Goal: Task Accomplishment & Management: Use online tool/utility

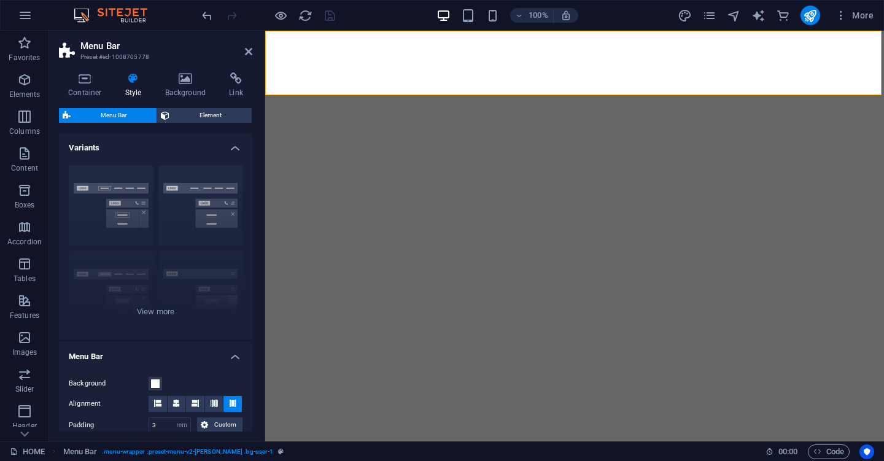
select select "rem"
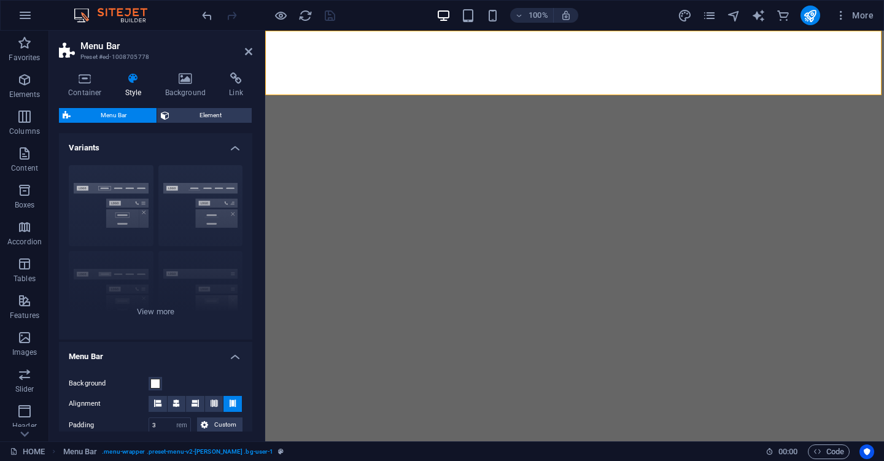
select select "rem"
select select "preset-menu-v2-loki"
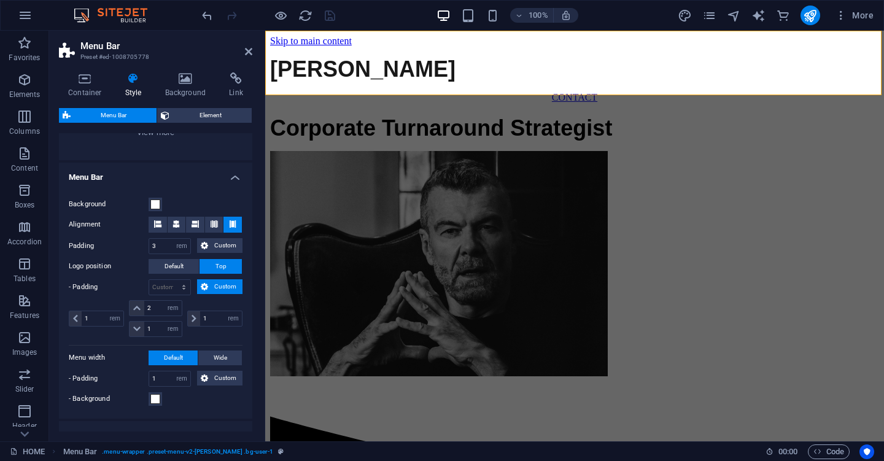
click at [250, 51] on icon at bounding box center [248, 52] width 7 height 10
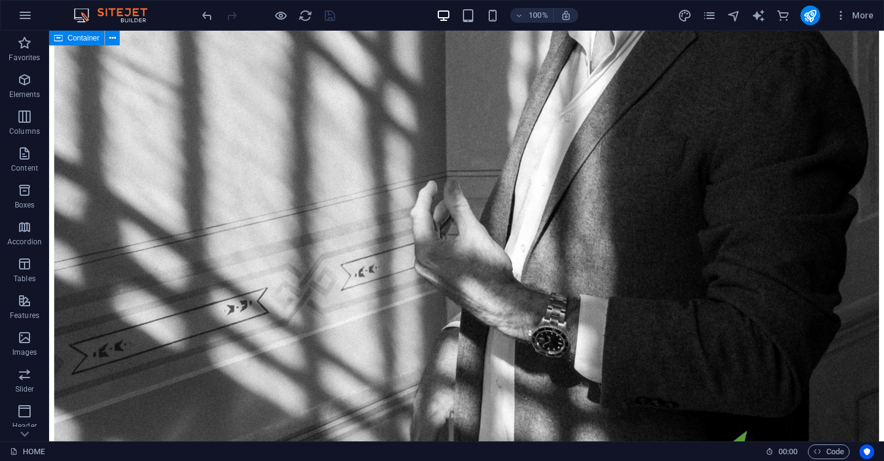
scroll to position [1769, 0]
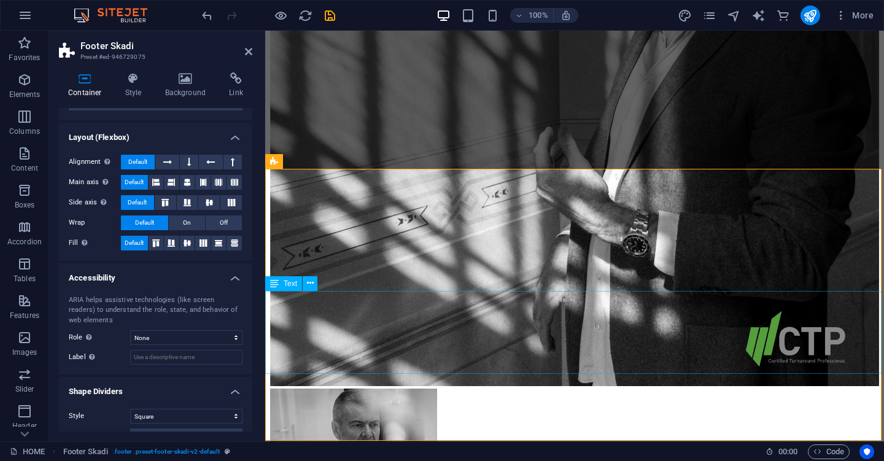
scroll to position [1775, 0]
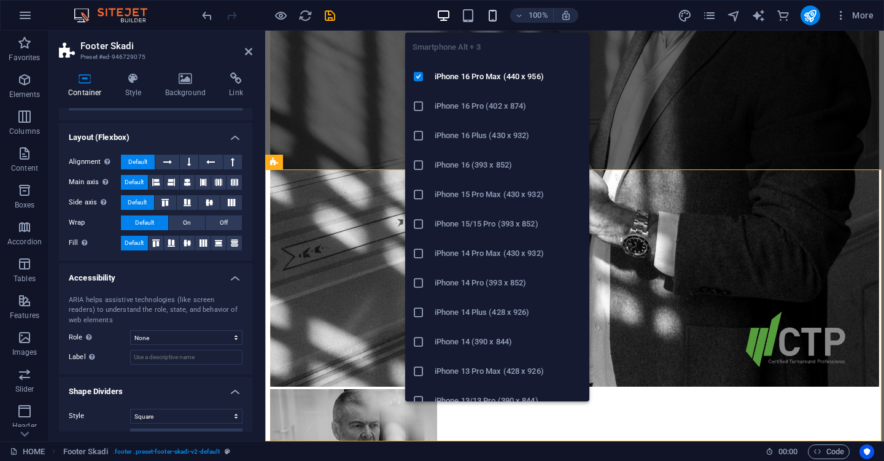
click at [494, 17] on icon "button" at bounding box center [493, 16] width 14 height 14
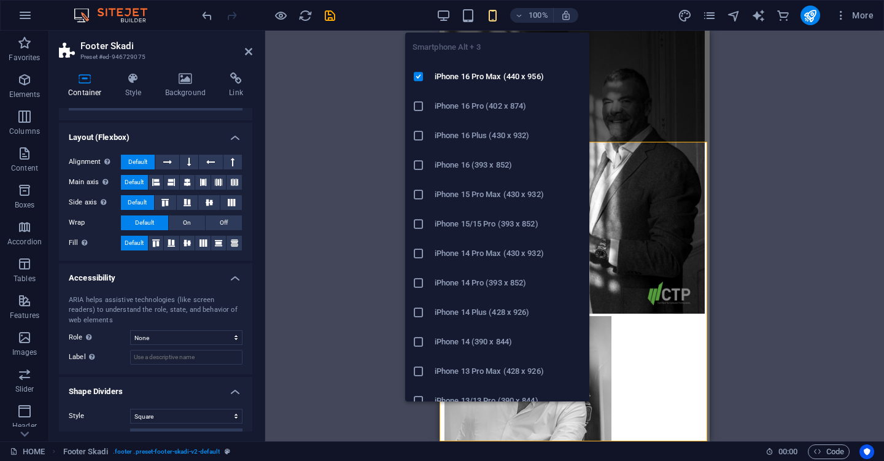
scroll to position [2430, 0]
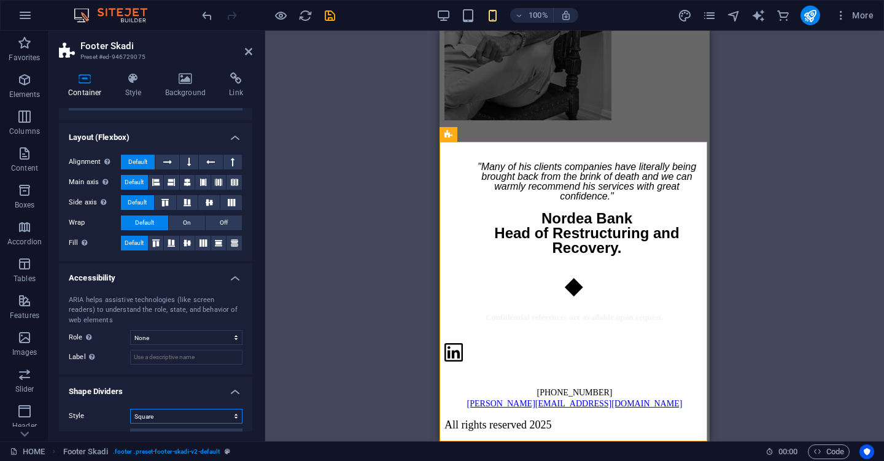
select select "none"
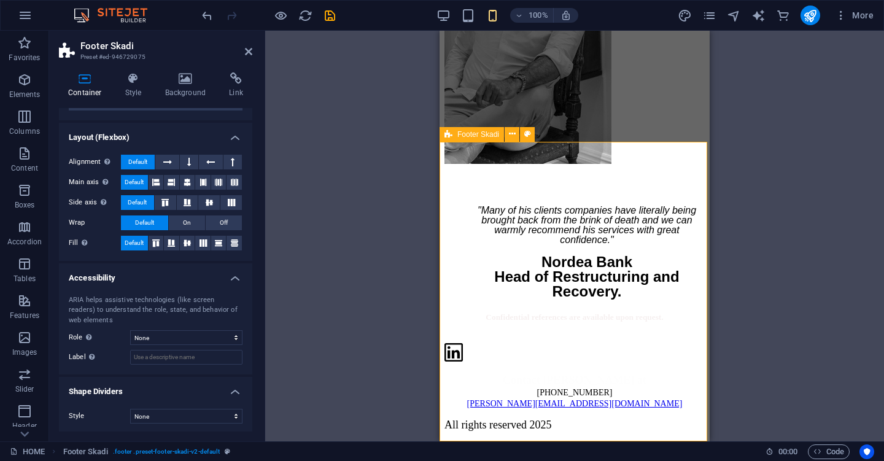
click at [552, 421] on div "Confidential references are available upon request. Contact [PERSON_NAME] at [P…" at bounding box center [574, 370] width 260 height 123
click at [589, 309] on div "Confidential references are available upon request." at bounding box center [574, 321] width 260 height 25
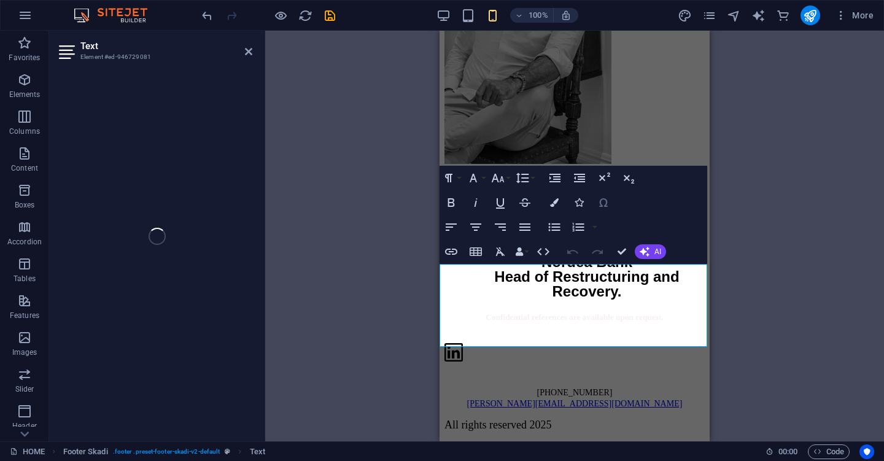
scroll to position [2348, 0]
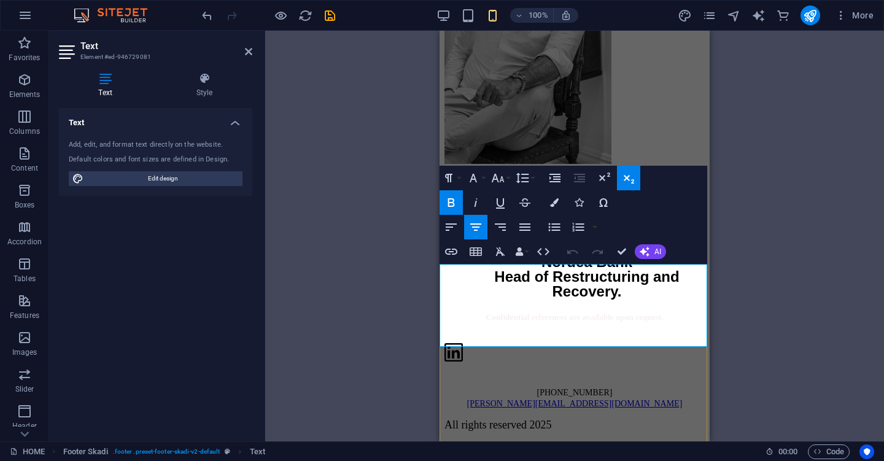
click at [637, 330] on p "Confidential references are available upon request." at bounding box center [574, 321] width 260 height 25
click at [482, 177] on button "Font Family" at bounding box center [475, 178] width 23 height 25
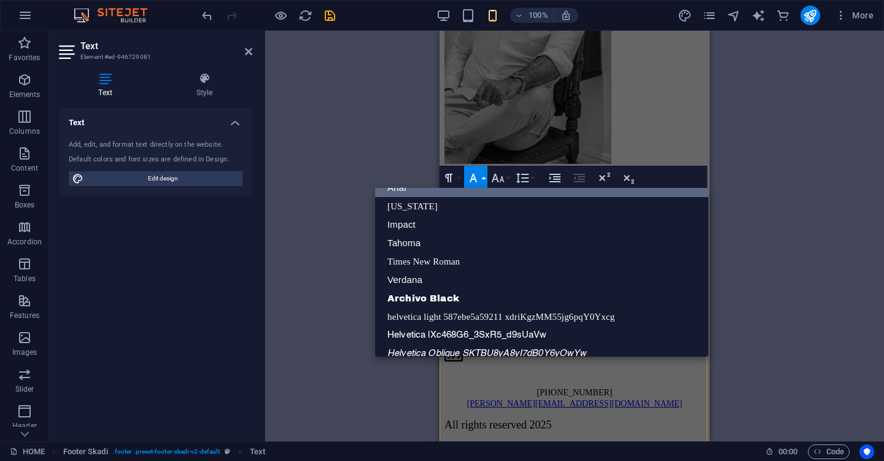
click at [482, 177] on button "Font Family" at bounding box center [475, 178] width 23 height 25
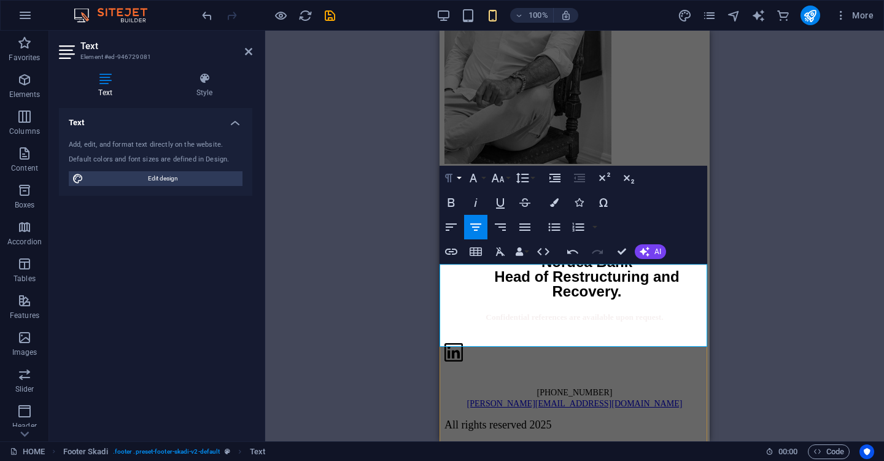
click at [460, 177] on button "Paragraph Format" at bounding box center [451, 178] width 23 height 25
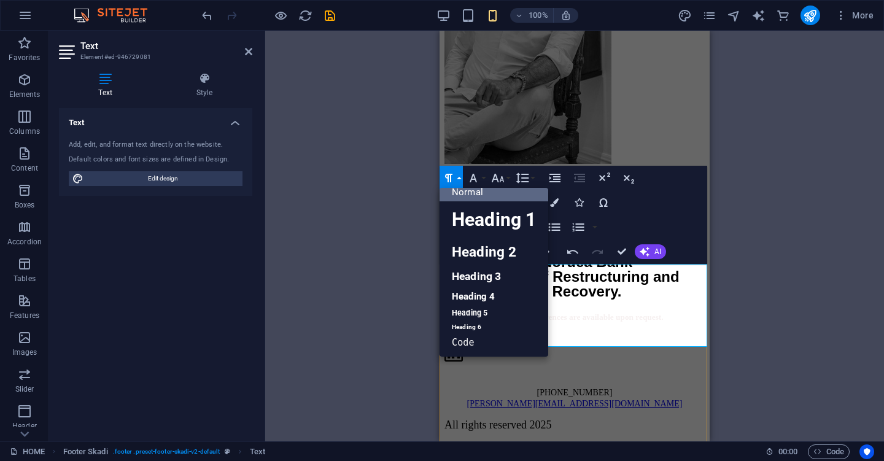
scroll to position [9, 0]
click at [460, 177] on button "Paragraph Format" at bounding box center [451, 178] width 23 height 25
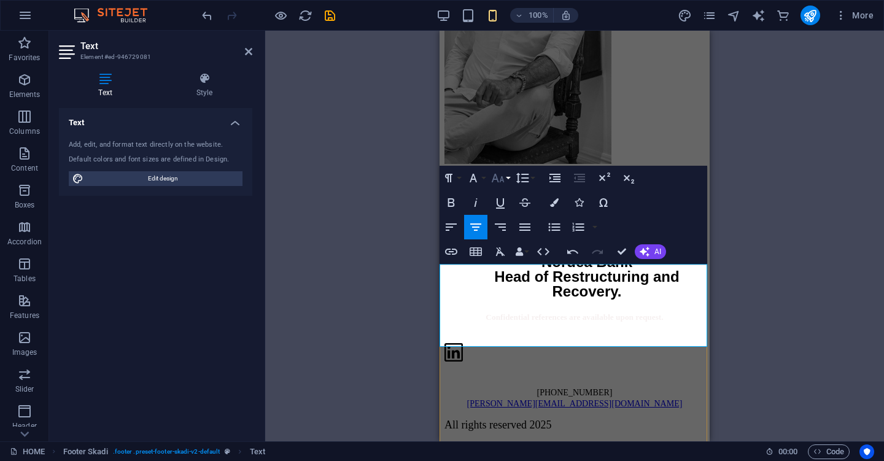
click at [508, 176] on button "Font Size" at bounding box center [500, 178] width 23 height 25
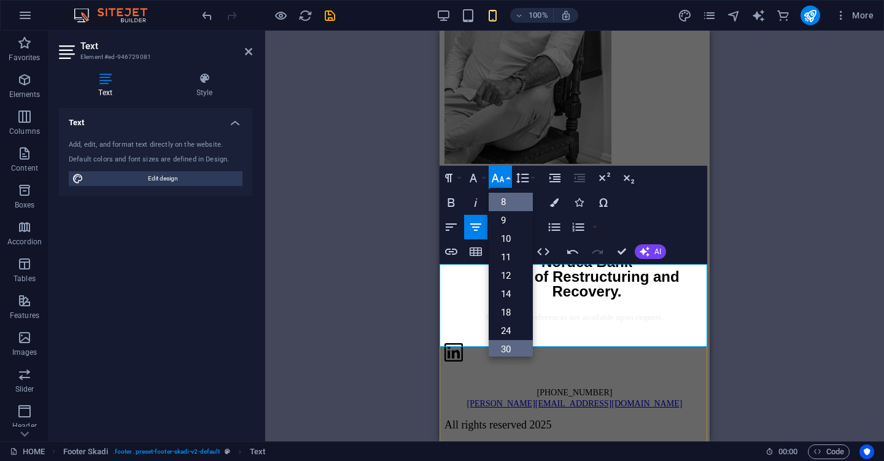
scroll to position [0, 0]
click at [507, 201] on link "8" at bounding box center [511, 202] width 44 height 18
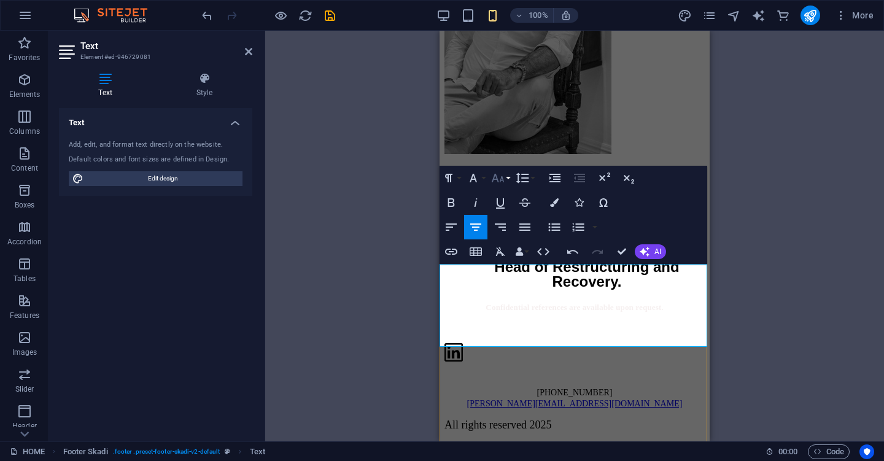
click at [506, 182] on button "Font Size" at bounding box center [500, 178] width 23 height 25
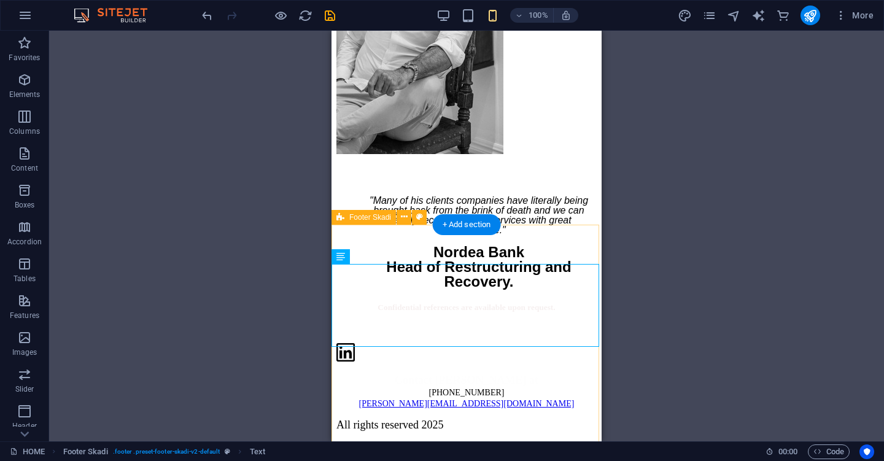
click at [533, 299] on div "Confidential references are available upon request. Contact [PERSON_NAME] at [P…" at bounding box center [466, 365] width 260 height 133
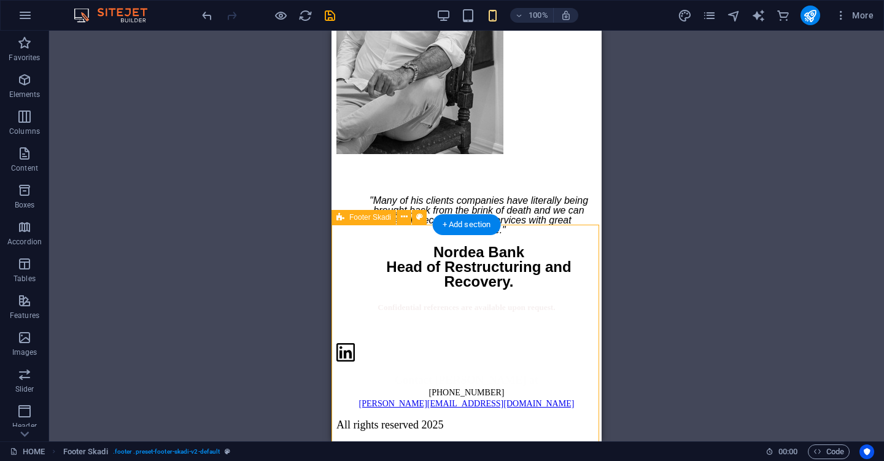
click at [533, 299] on div "Confidential references are available upon request. Contact [PERSON_NAME] at [P…" at bounding box center [466, 365] width 260 height 133
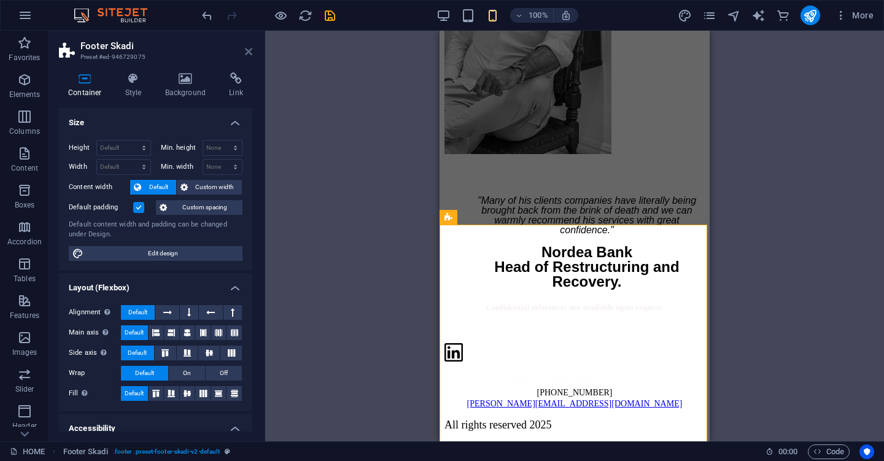
click at [248, 52] on icon at bounding box center [248, 52] width 7 height 10
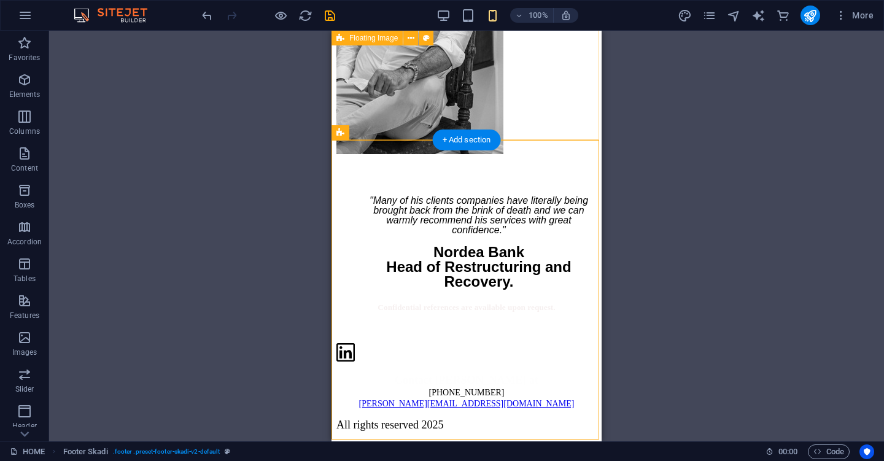
scroll to position [2430, 0]
click at [331, 15] on icon "save" at bounding box center [330, 16] width 14 height 14
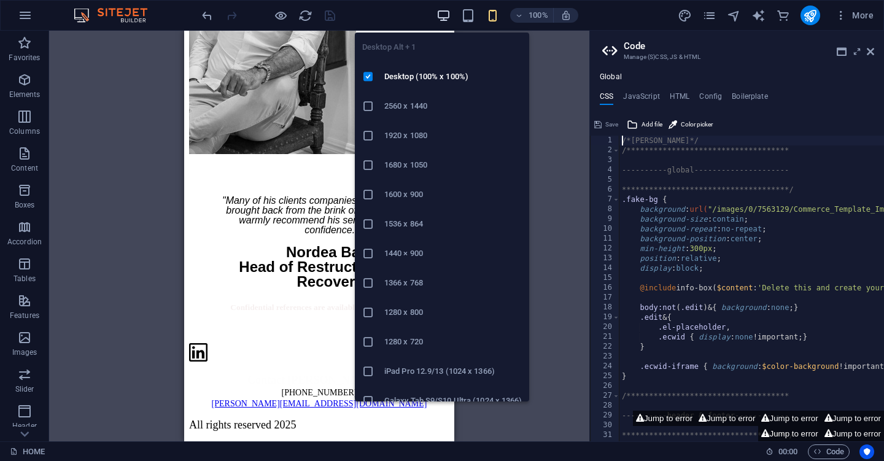
click at [447, 16] on icon "button" at bounding box center [443, 16] width 14 height 14
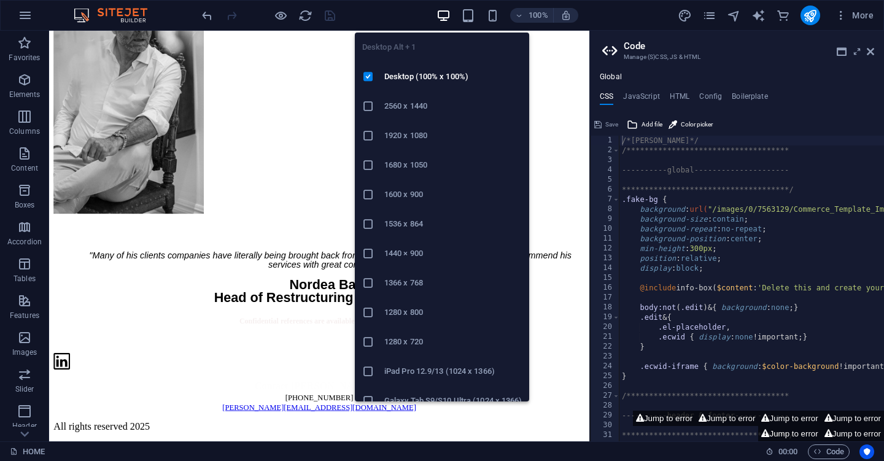
scroll to position [1698, 0]
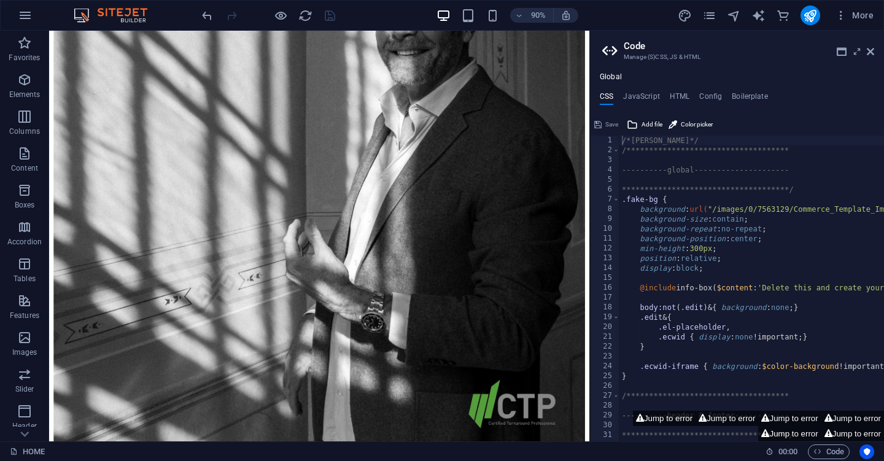
click at [875, 50] on aside "**********" at bounding box center [736, 236] width 295 height 411
drag, startPoint x: 874, startPoint y: 52, endPoint x: 824, endPoint y: 21, distance: 57.9
click at [874, 52] on icon at bounding box center [870, 52] width 7 height 10
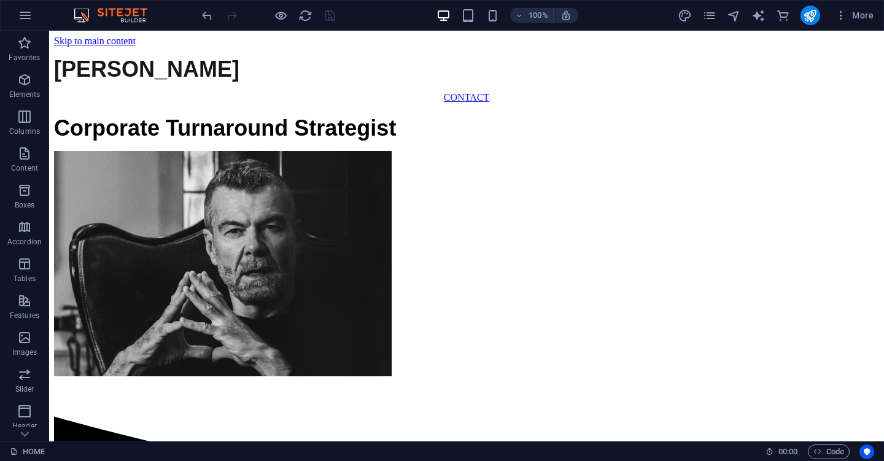
scroll to position [0, 0]
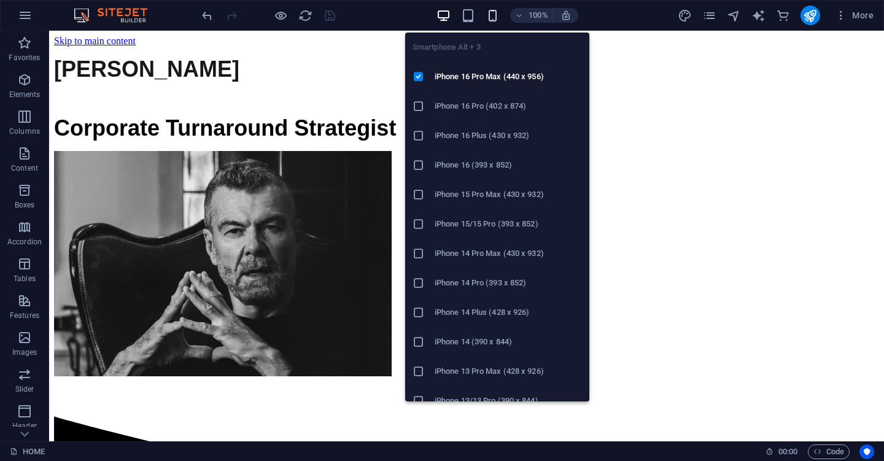
click at [497, 20] on icon "button" at bounding box center [493, 16] width 14 height 14
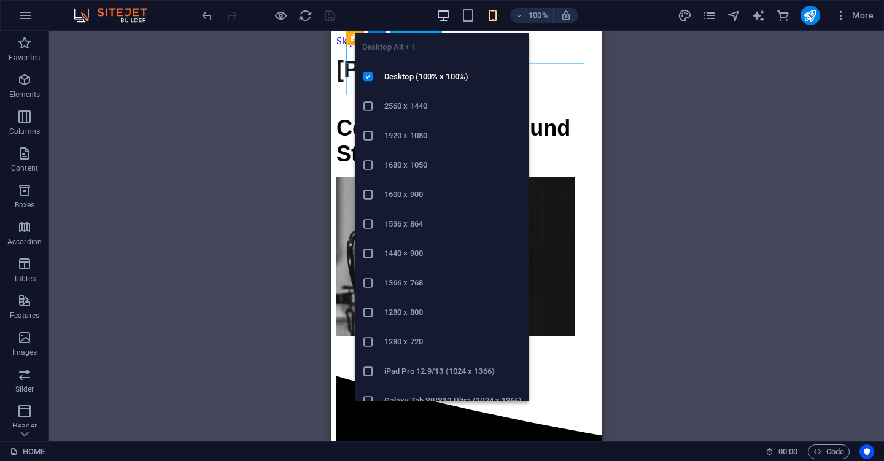
click at [440, 14] on icon "button" at bounding box center [443, 16] width 14 height 14
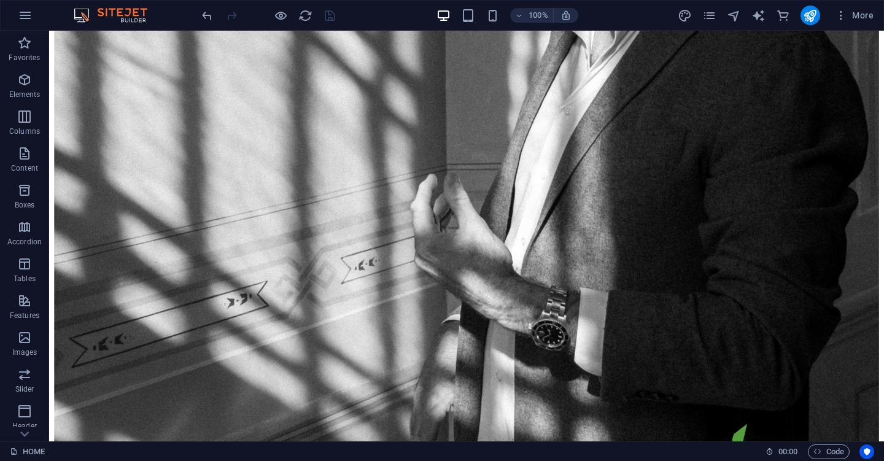
scroll to position [1769, 0]
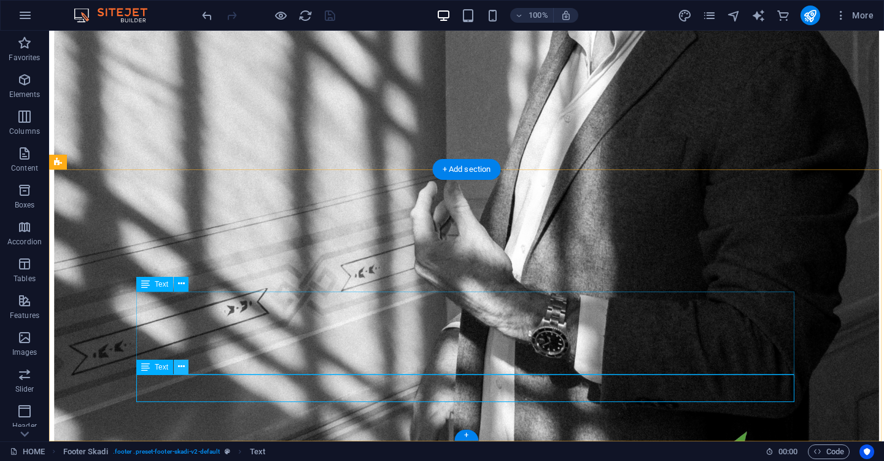
click at [186, 369] on button at bounding box center [181, 367] width 15 height 15
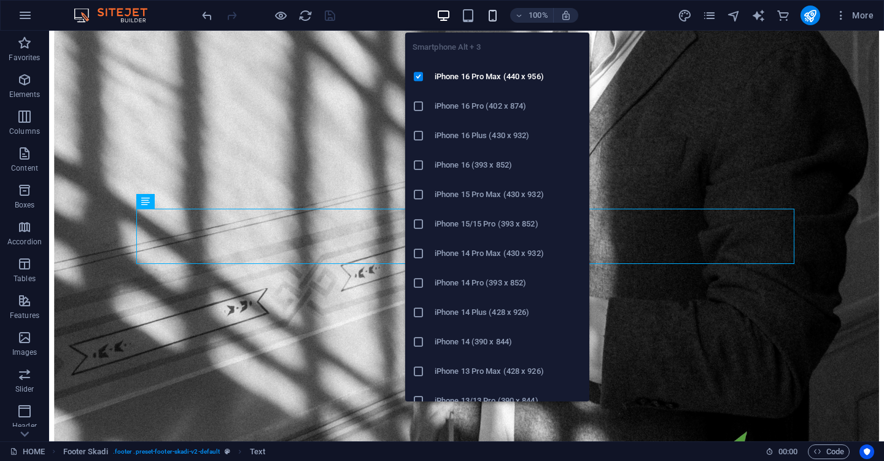
click at [493, 13] on icon "button" at bounding box center [493, 16] width 14 height 14
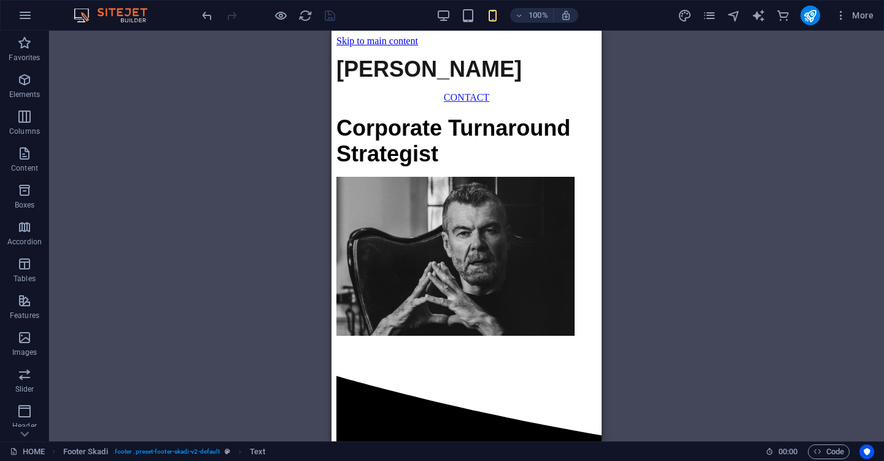
scroll to position [0, 0]
